Goal: Task Accomplishment & Management: Manage account settings

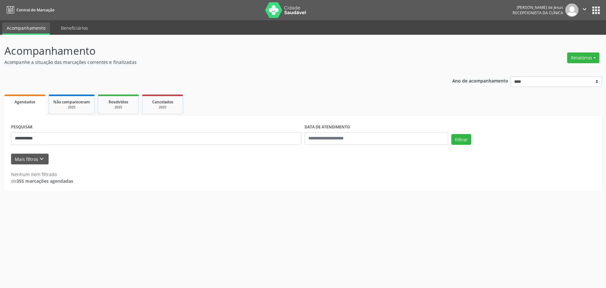
select select "*"
click at [90, 139] on input "**********" at bounding box center [156, 138] width 290 height 13
click at [464, 142] on button "Filtrar" at bounding box center [461, 139] width 20 height 11
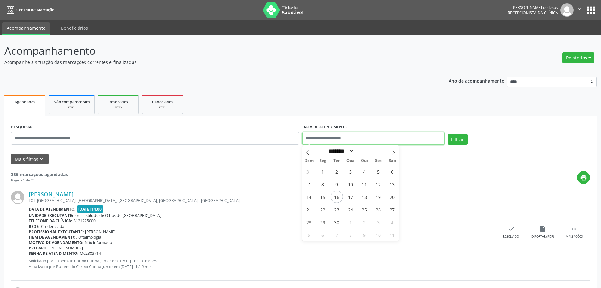
click at [342, 139] on input "text" at bounding box center [373, 138] width 142 height 13
click at [337, 198] on span "16" at bounding box center [337, 196] width 12 height 12
type input "**********"
click at [338, 197] on span "16" at bounding box center [337, 196] width 12 height 12
click at [461, 134] on button "Filtrar" at bounding box center [458, 139] width 20 height 11
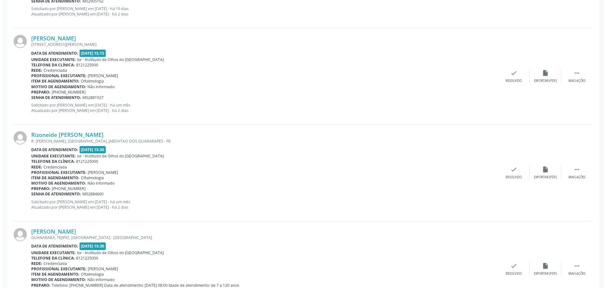
scroll to position [852, 0]
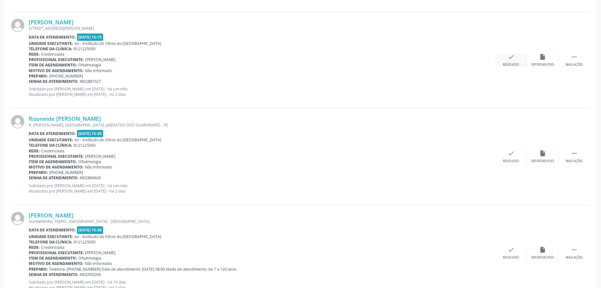
click at [512, 58] on icon "check" at bounding box center [511, 56] width 7 height 7
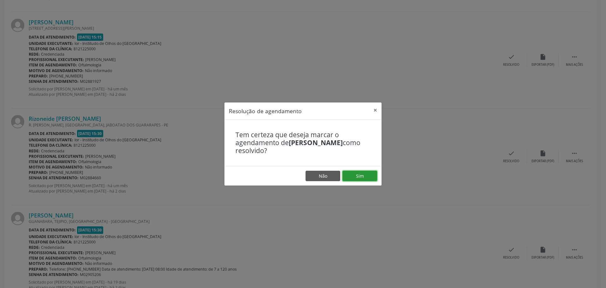
click at [352, 174] on button "Sim" at bounding box center [360, 175] width 35 height 11
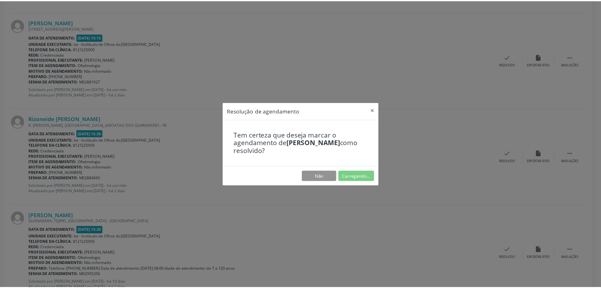
scroll to position [0, 0]
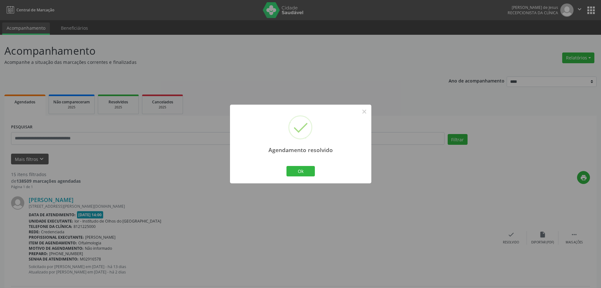
click at [299, 165] on div "Ok Cancel" at bounding box center [300, 170] width 31 height 13
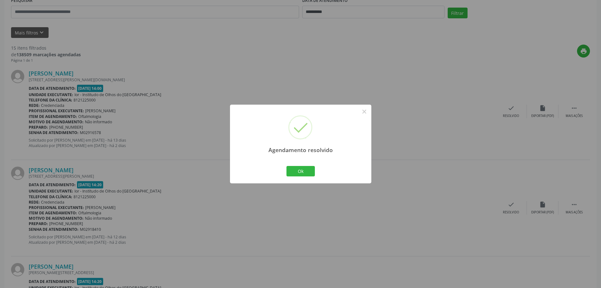
click at [309, 176] on div "Ok Cancel" at bounding box center [300, 170] width 31 height 13
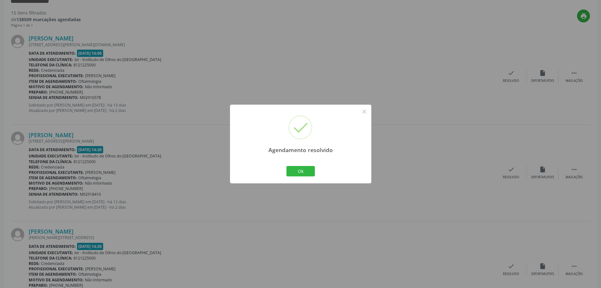
scroll to position [221, 0]
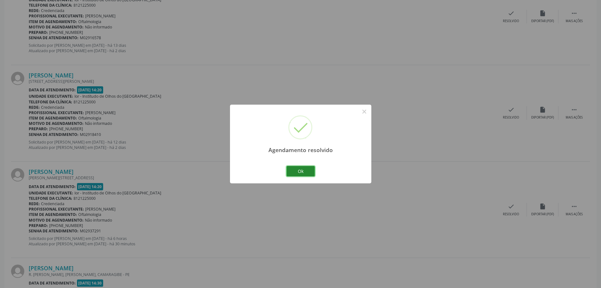
click at [292, 171] on button "Ok" at bounding box center [301, 171] width 28 height 11
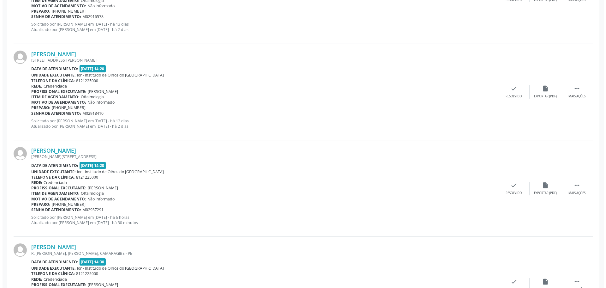
scroll to position [253, 0]
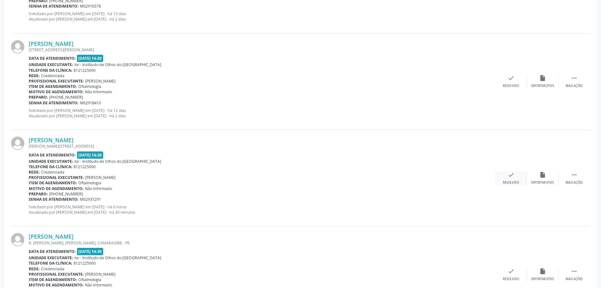
click at [514, 177] on icon "check" at bounding box center [511, 174] width 7 height 7
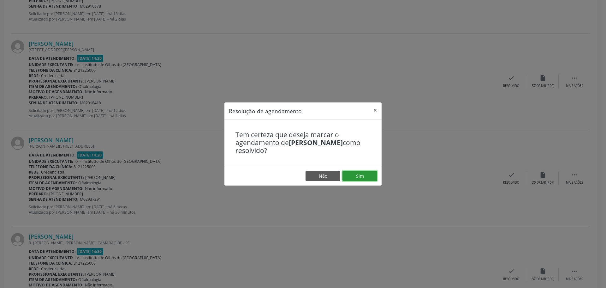
click at [363, 179] on button "Sim" at bounding box center [360, 175] width 35 height 11
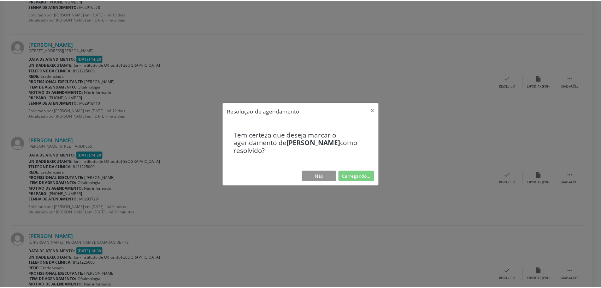
scroll to position [0, 0]
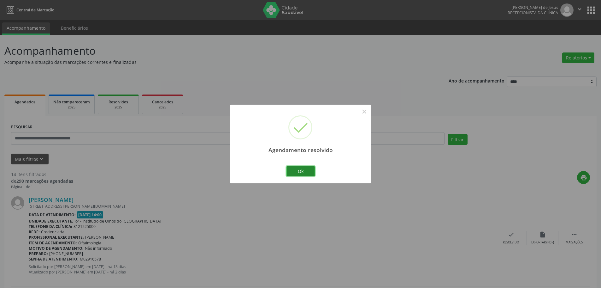
click at [305, 170] on button "Ok" at bounding box center [301, 171] width 28 height 11
